Goal: Information Seeking & Learning: Find specific fact

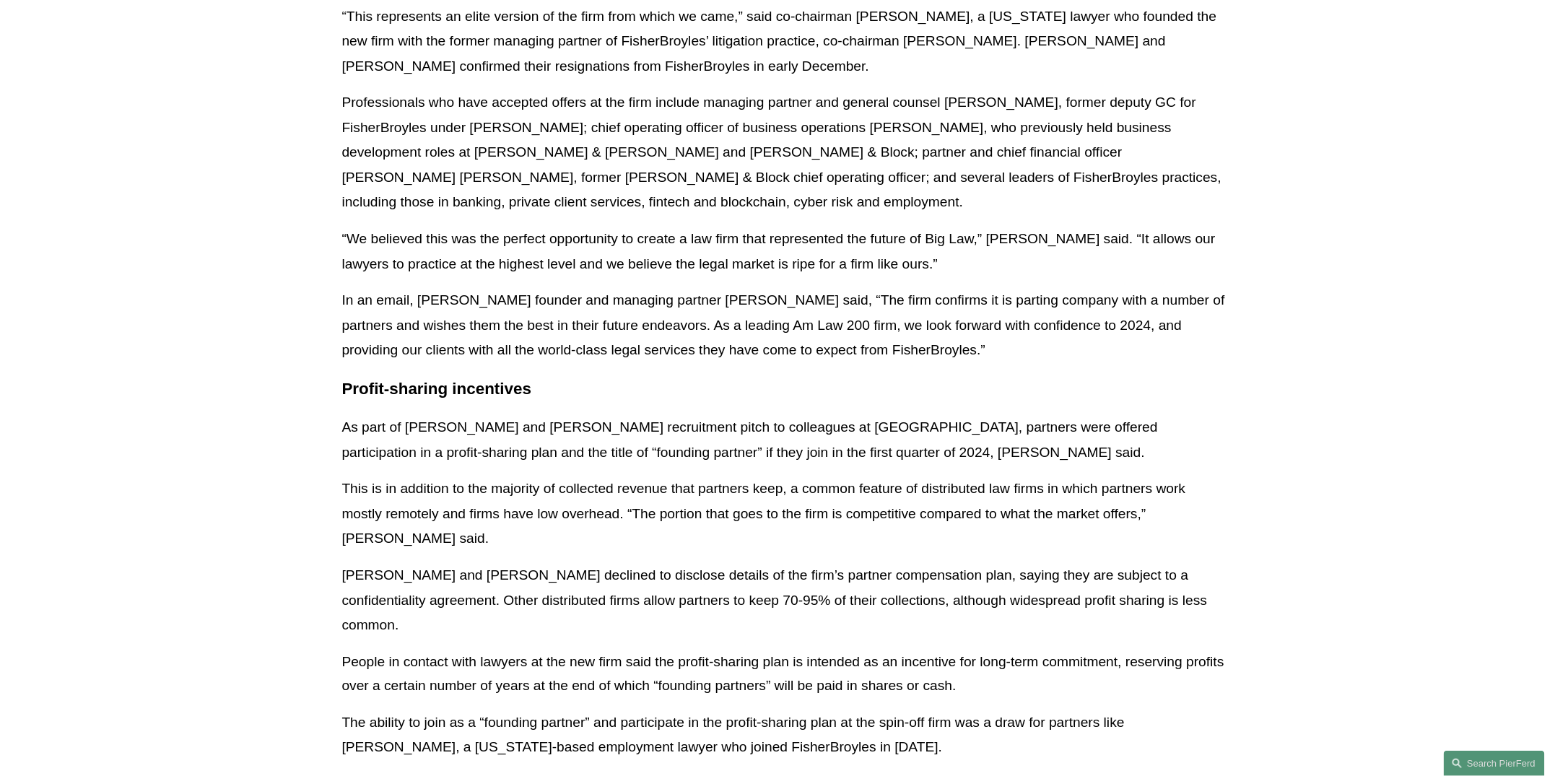
scroll to position [722, 0]
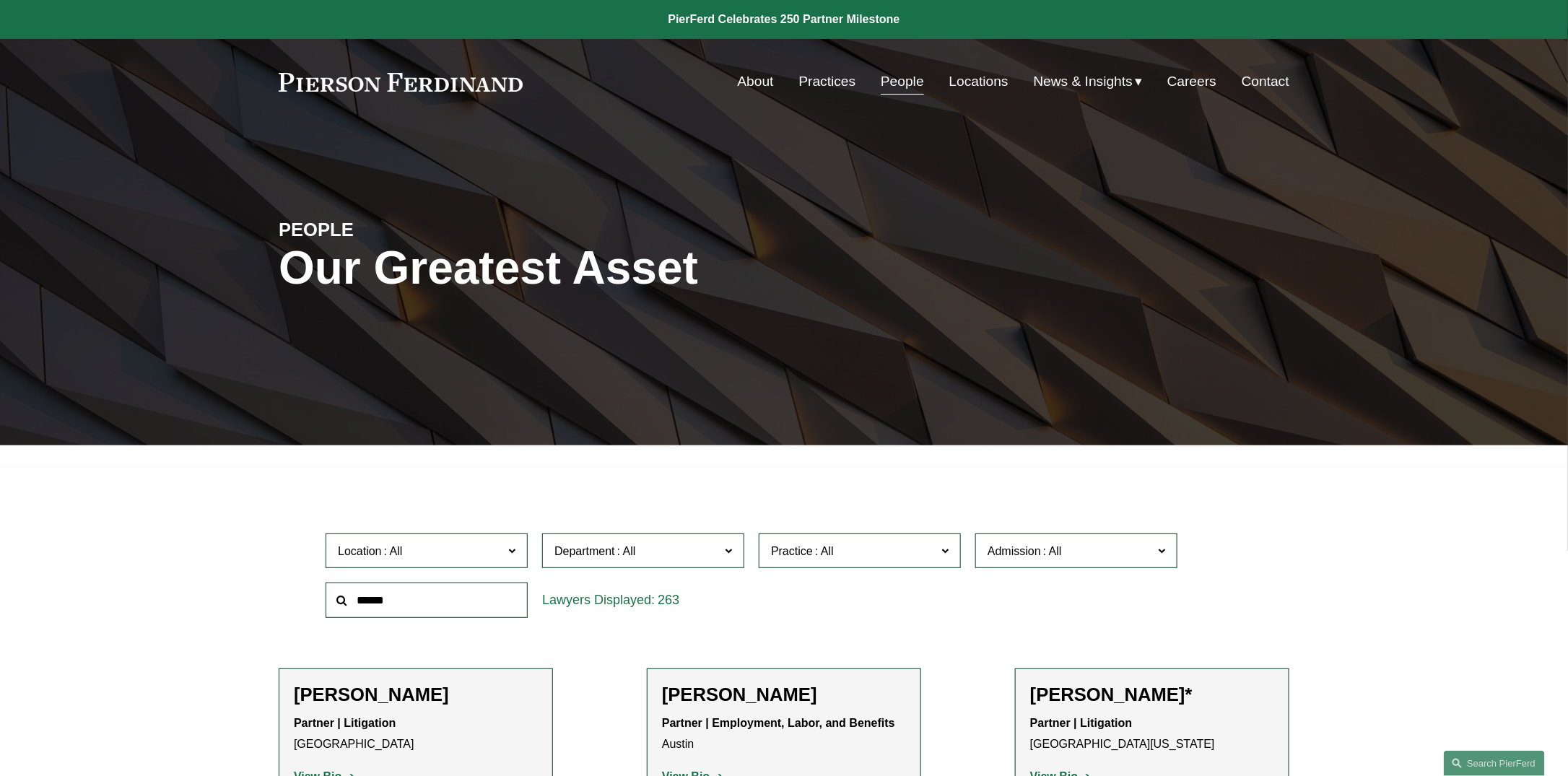
click at [496, 600] on input "text" at bounding box center [427, 600] width 202 height 35
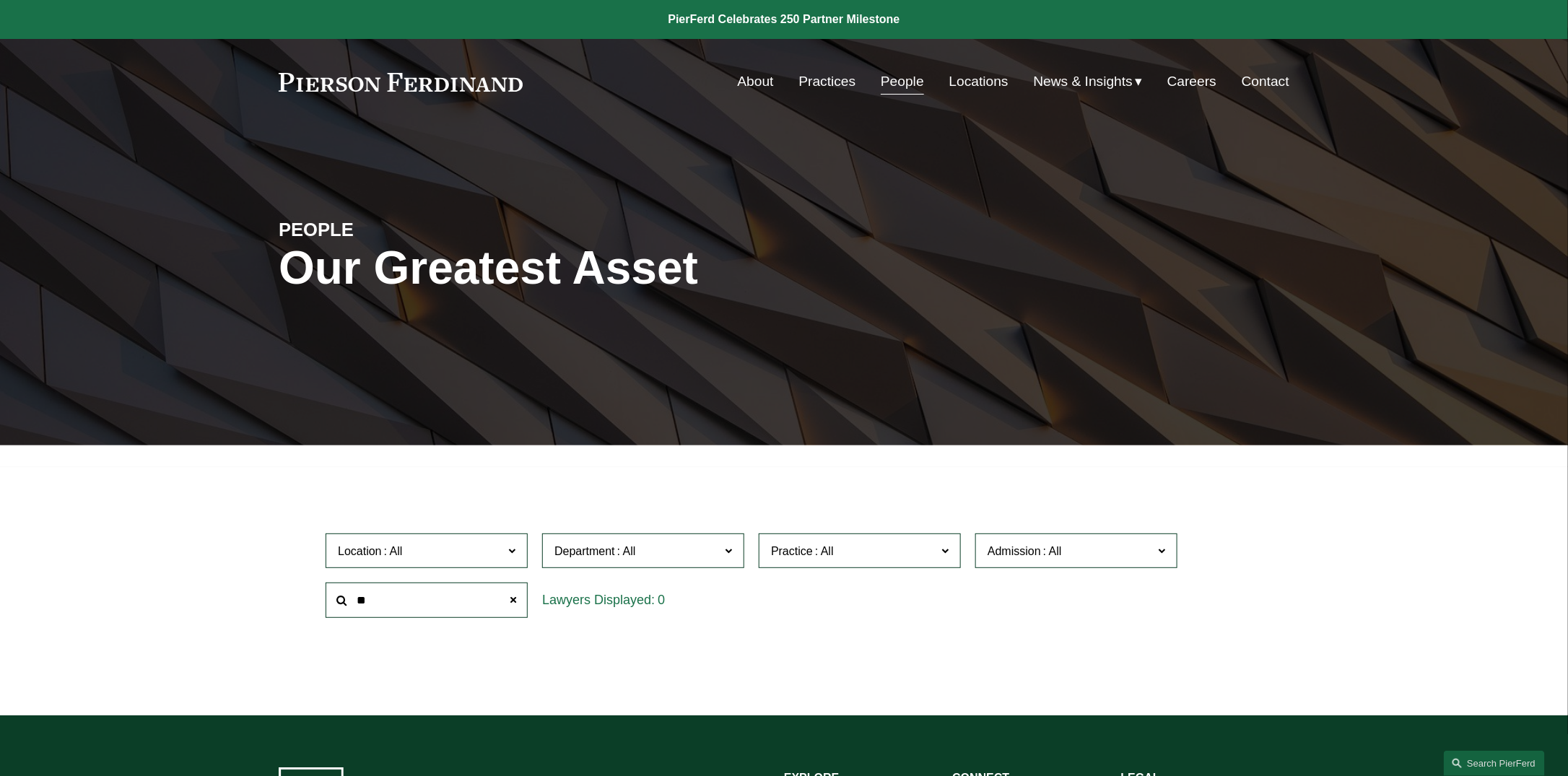
type input "*"
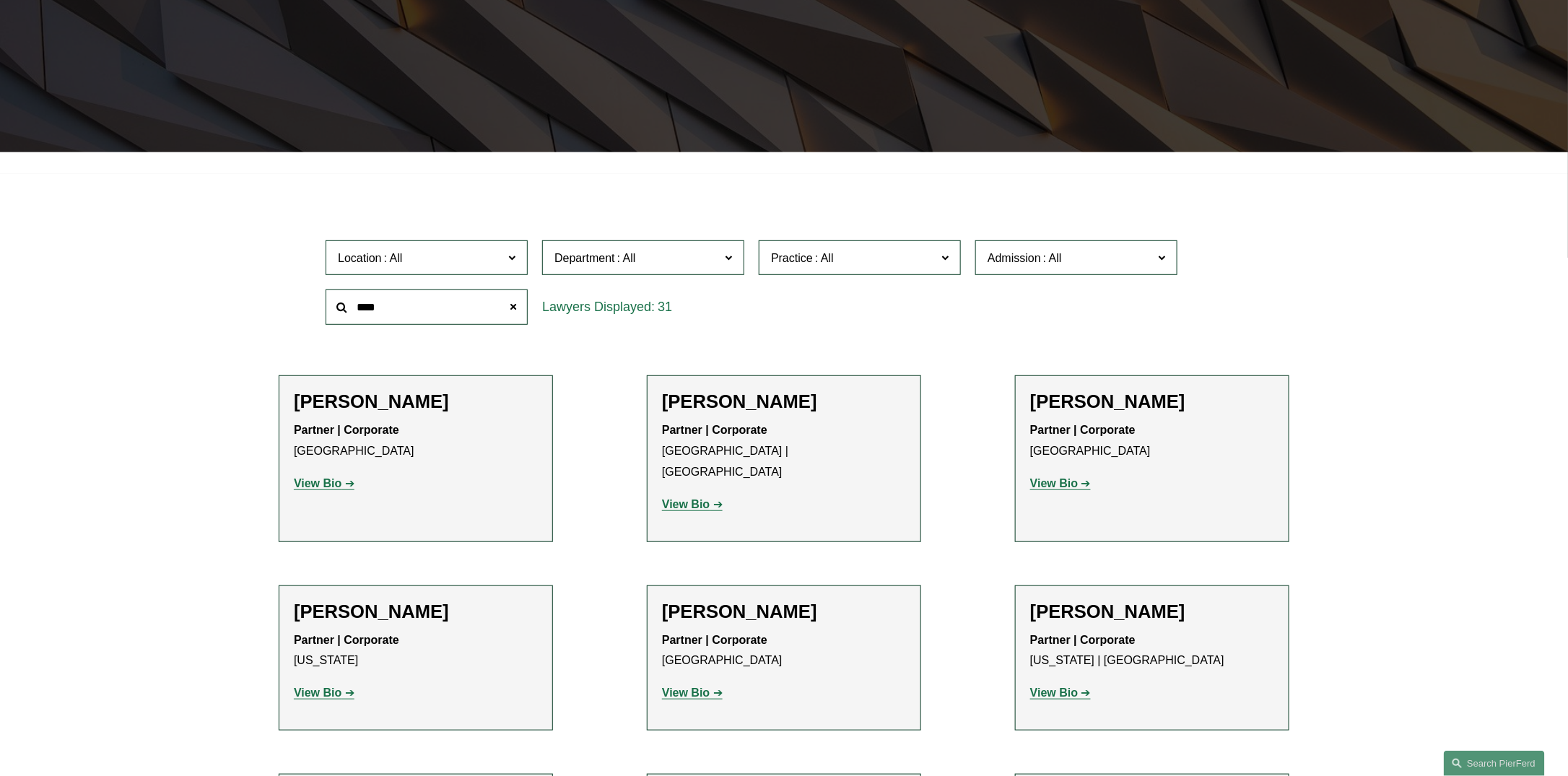
scroll to position [294, 0]
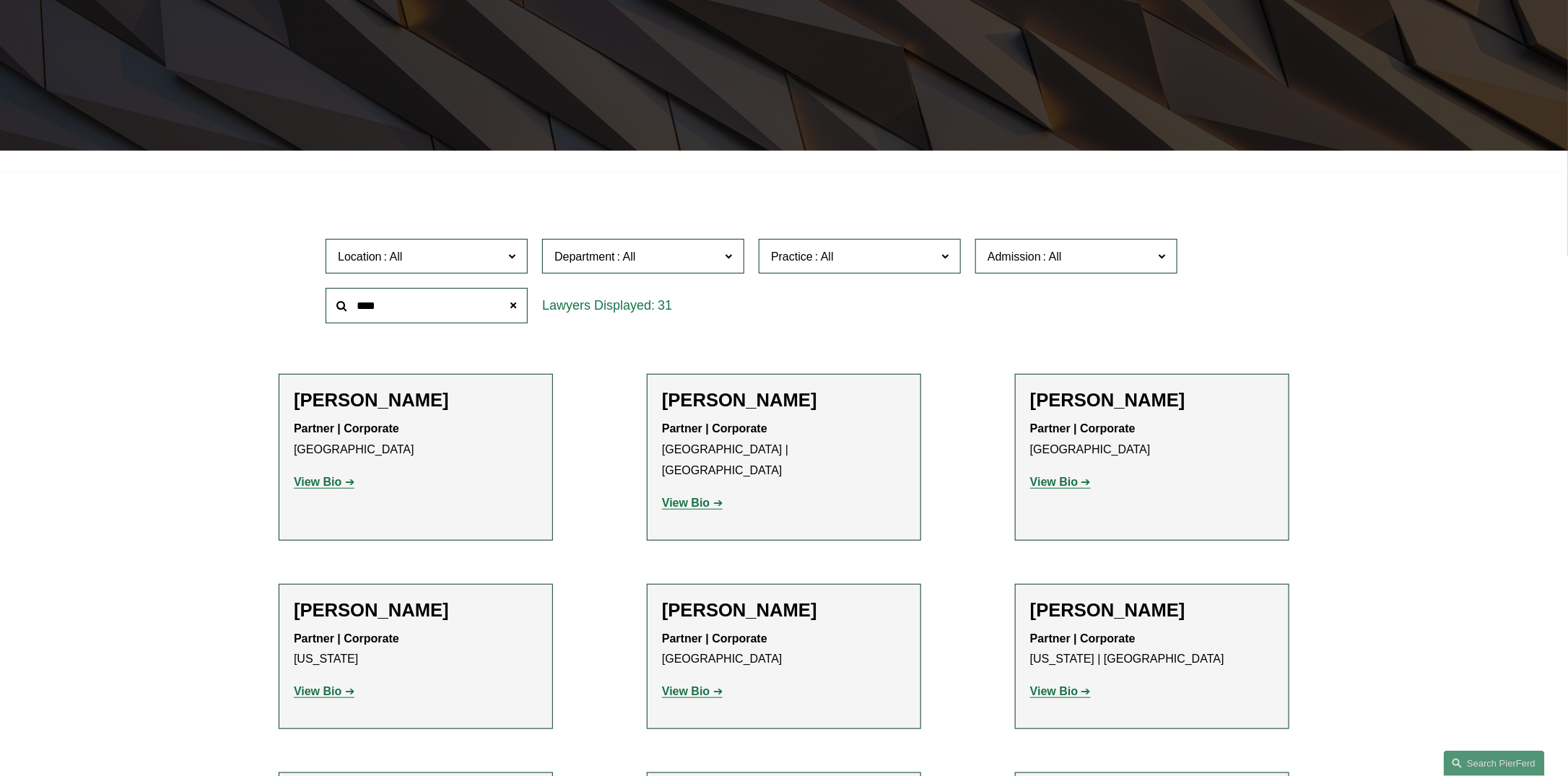
type input "****"
click at [847, 266] on span "Practice" at bounding box center [854, 257] width 166 height 19
click at [0, 0] on link "Cyber, Privacy & Technology" at bounding box center [0, 0] width 0 height 0
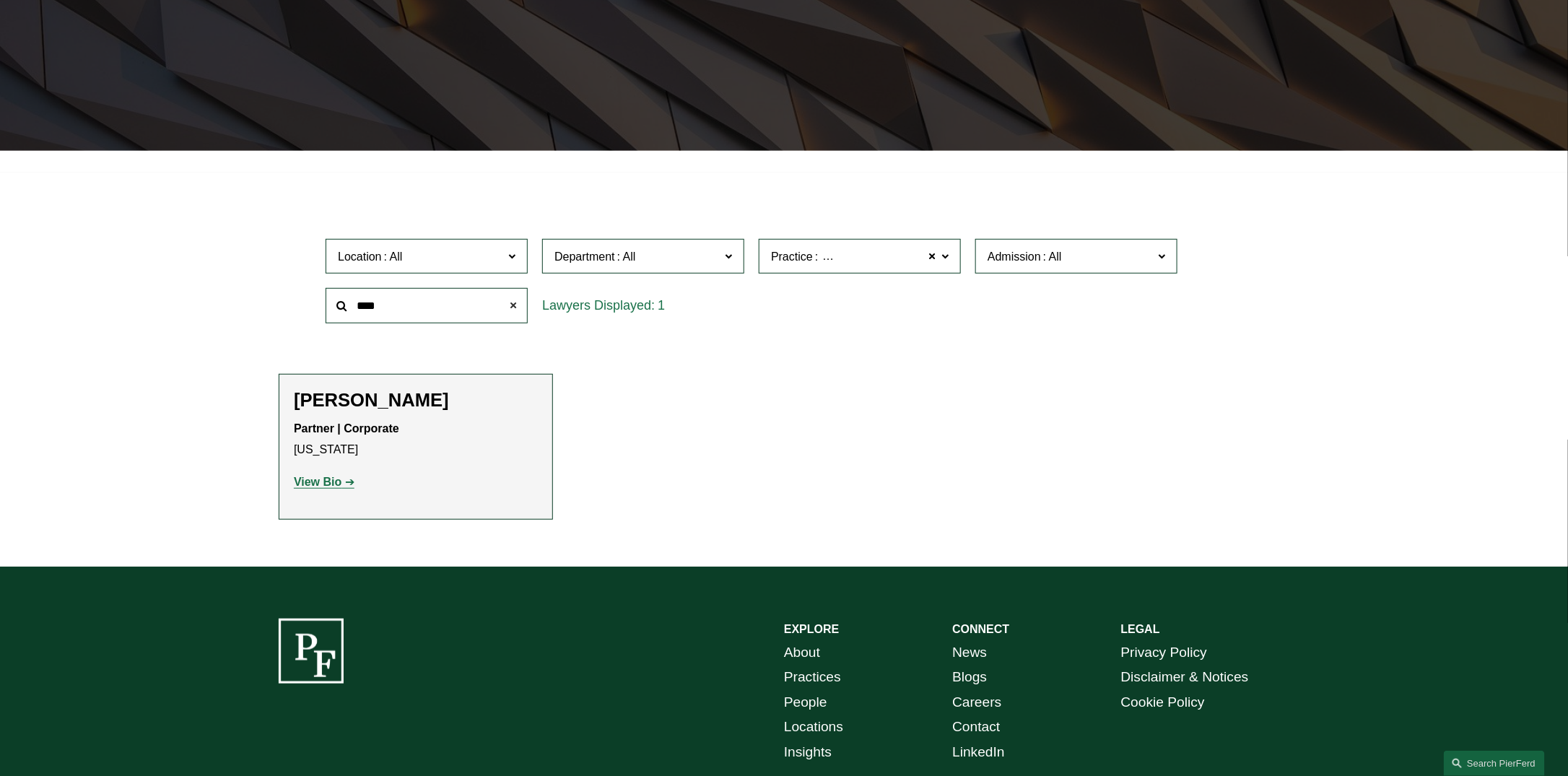
click at [510, 301] on span at bounding box center [513, 305] width 29 height 29
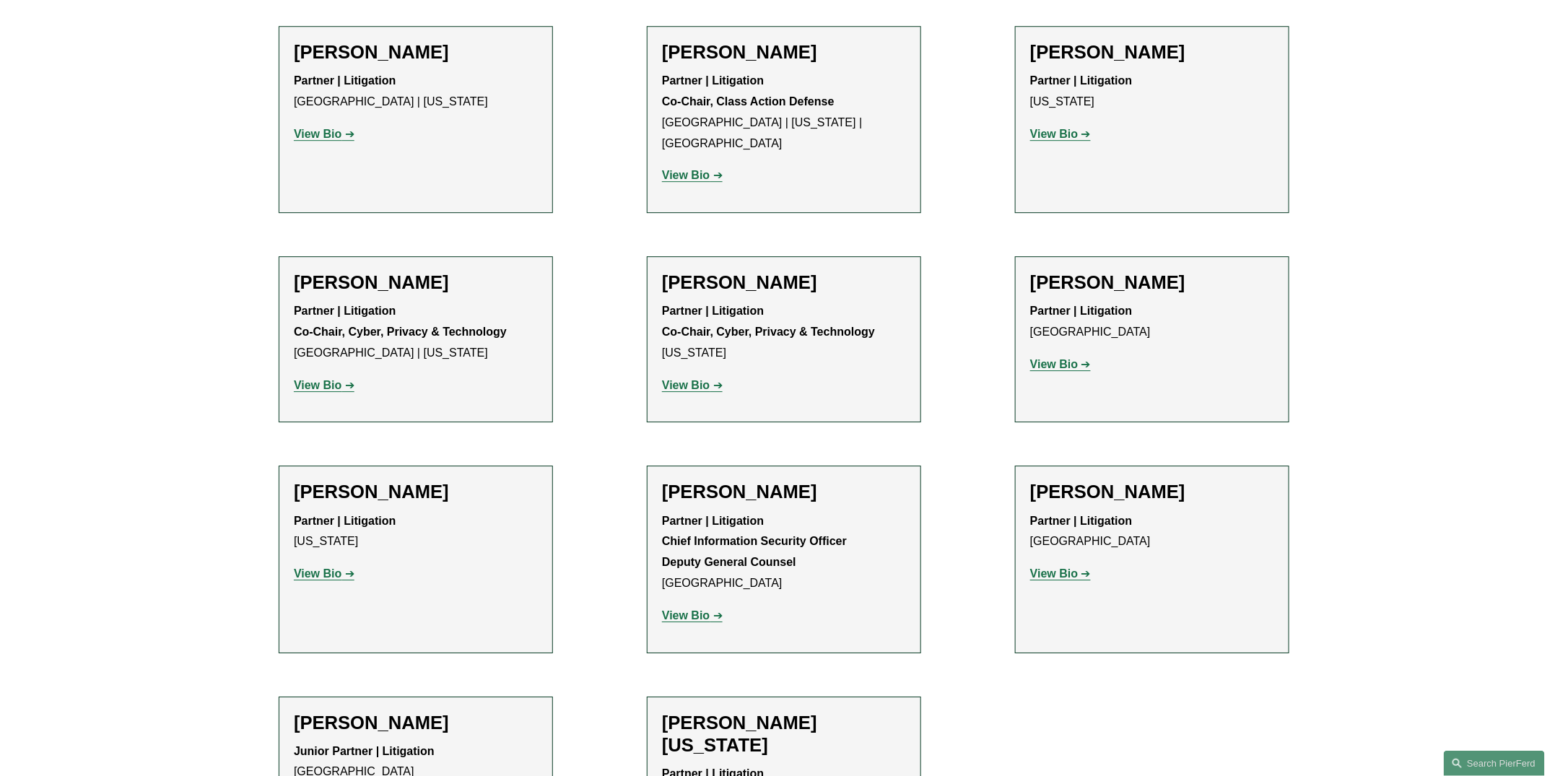
scroll to position [2137, 0]
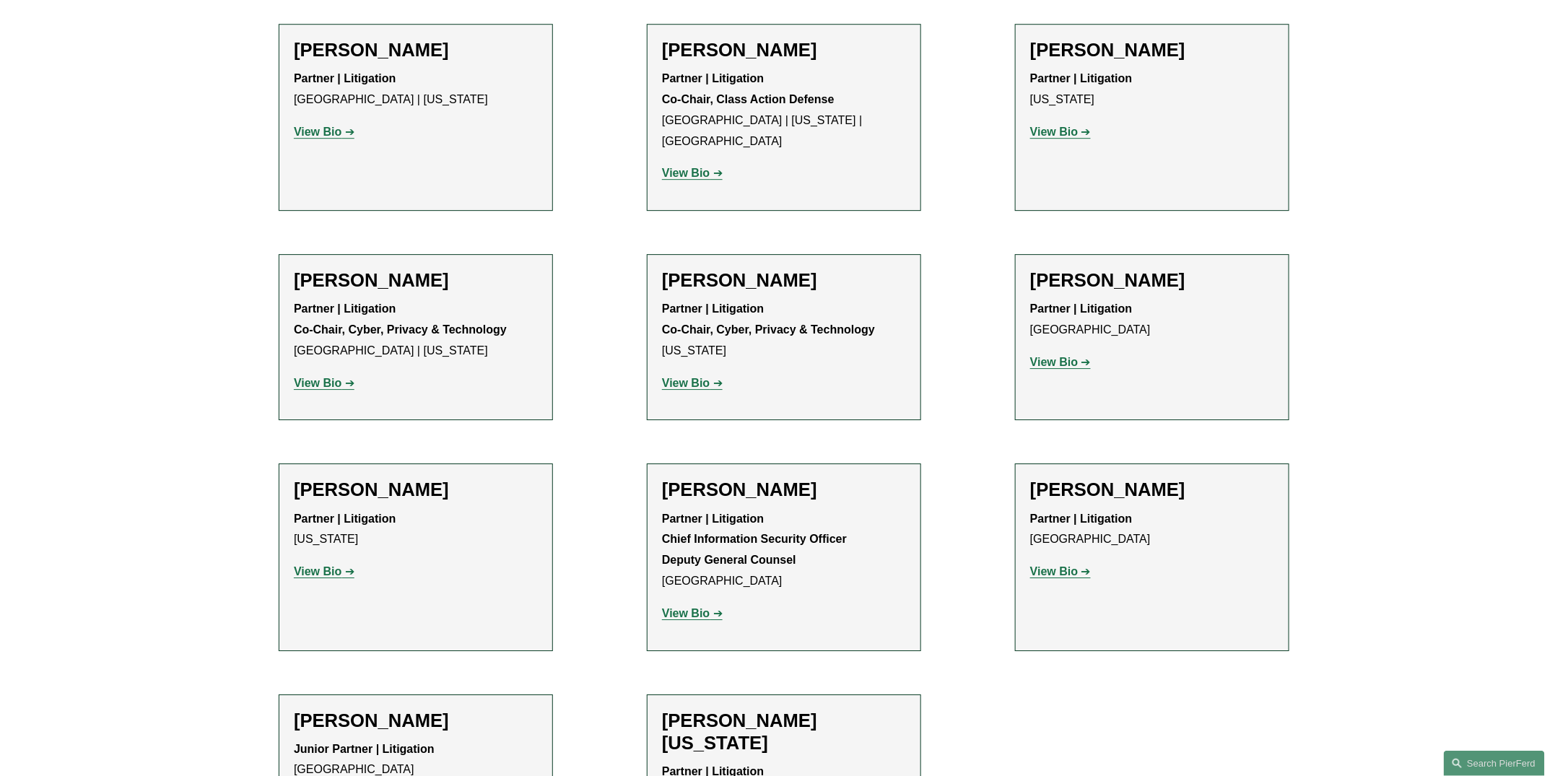
click at [321, 377] on strong "View Bio" at bounding box center [317, 382] width 48 height 13
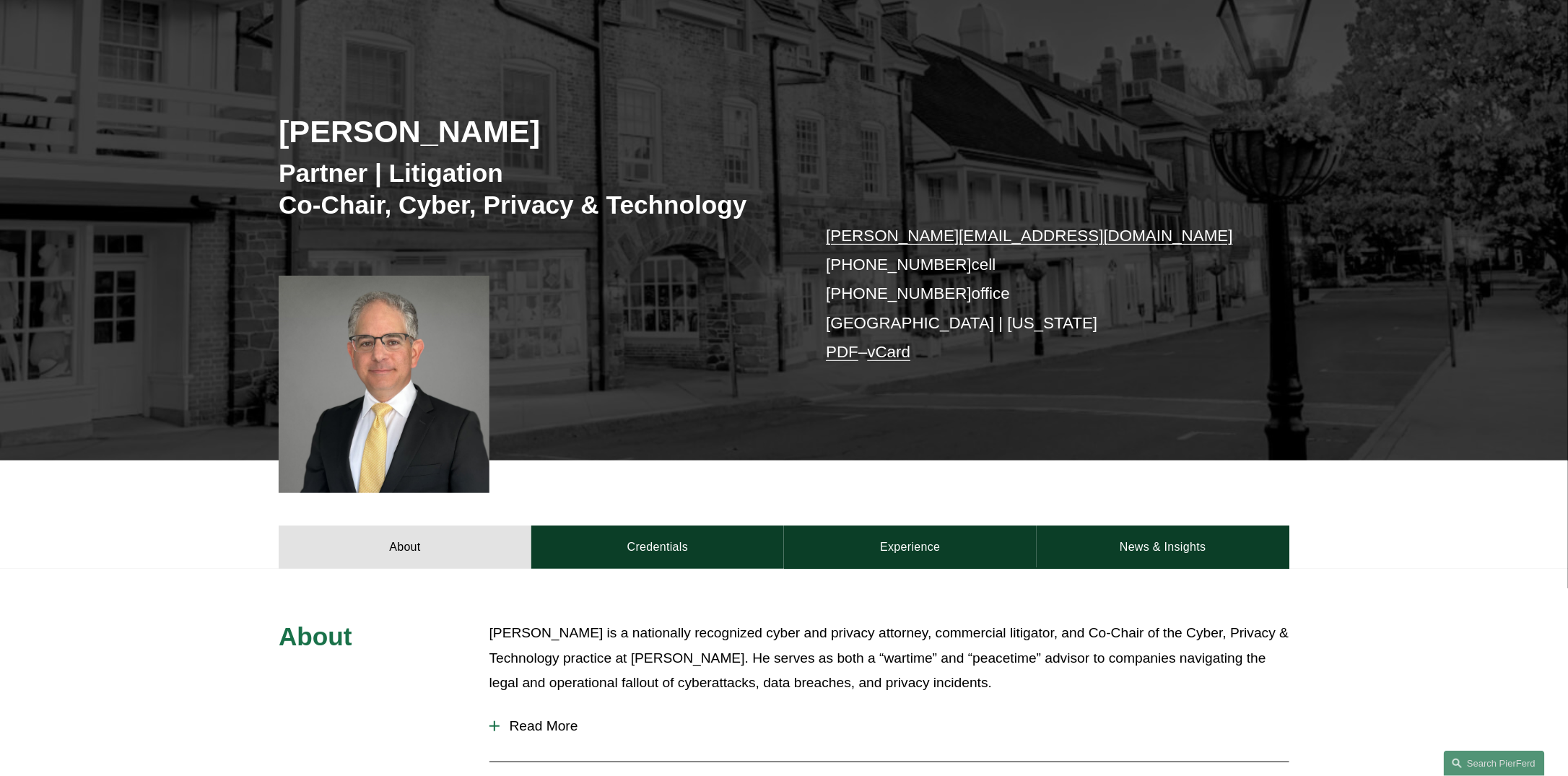
scroll to position [227, 0]
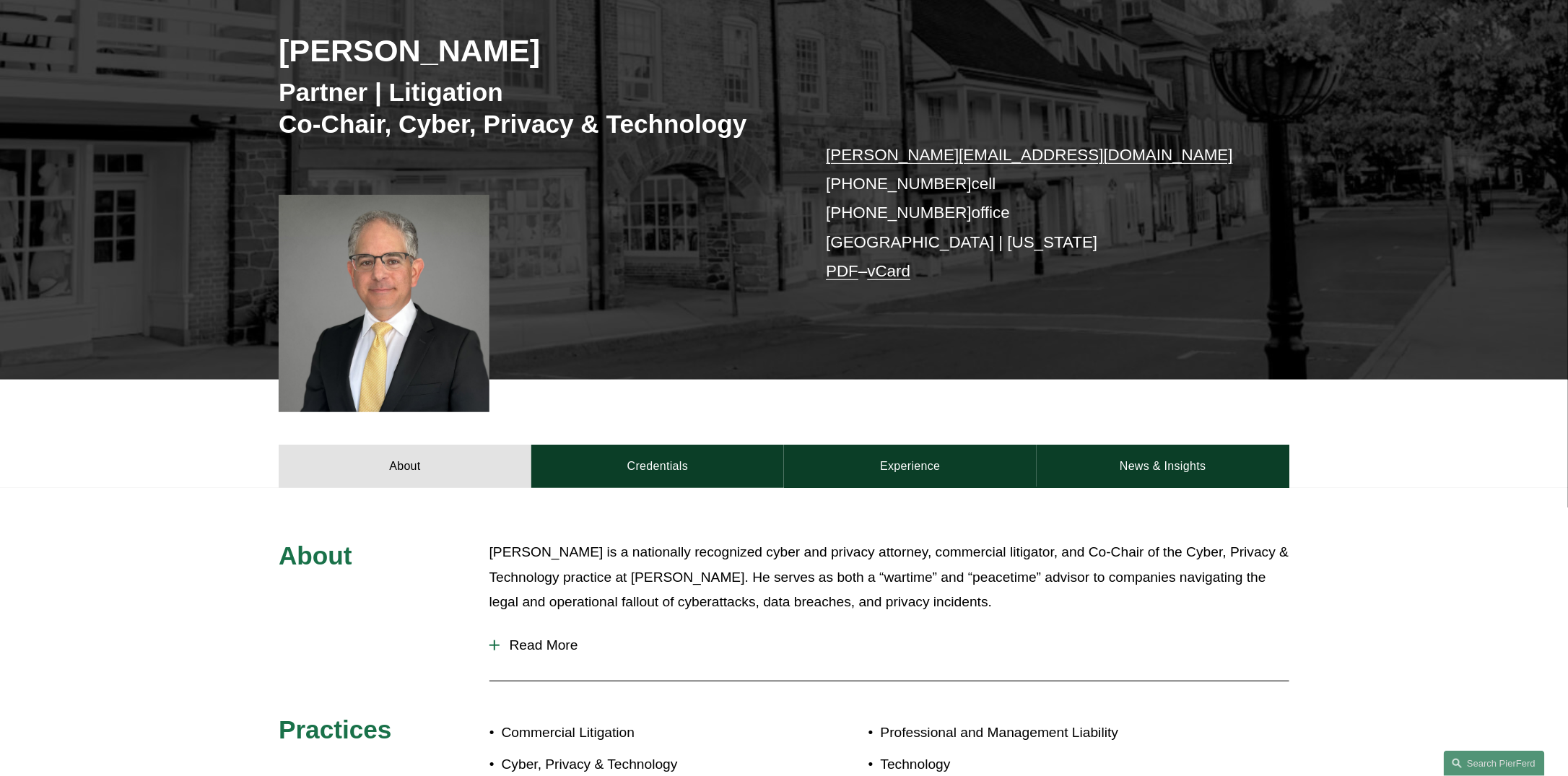
click at [505, 553] on p "[PERSON_NAME] is a nationally recognized cyber and privacy attorney, commercial…" at bounding box center [889, 577] width 800 height 75
drag, startPoint x: 505, startPoint y: 553, endPoint x: 546, endPoint y: 555, distance: 41.0
click at [546, 555] on p "[PERSON_NAME] is a nationally recognized cyber and privacy attorney, commercial…" at bounding box center [889, 577] width 800 height 75
copy p "[PERSON_NAME]"
